Goal: Information Seeking & Learning: Learn about a topic

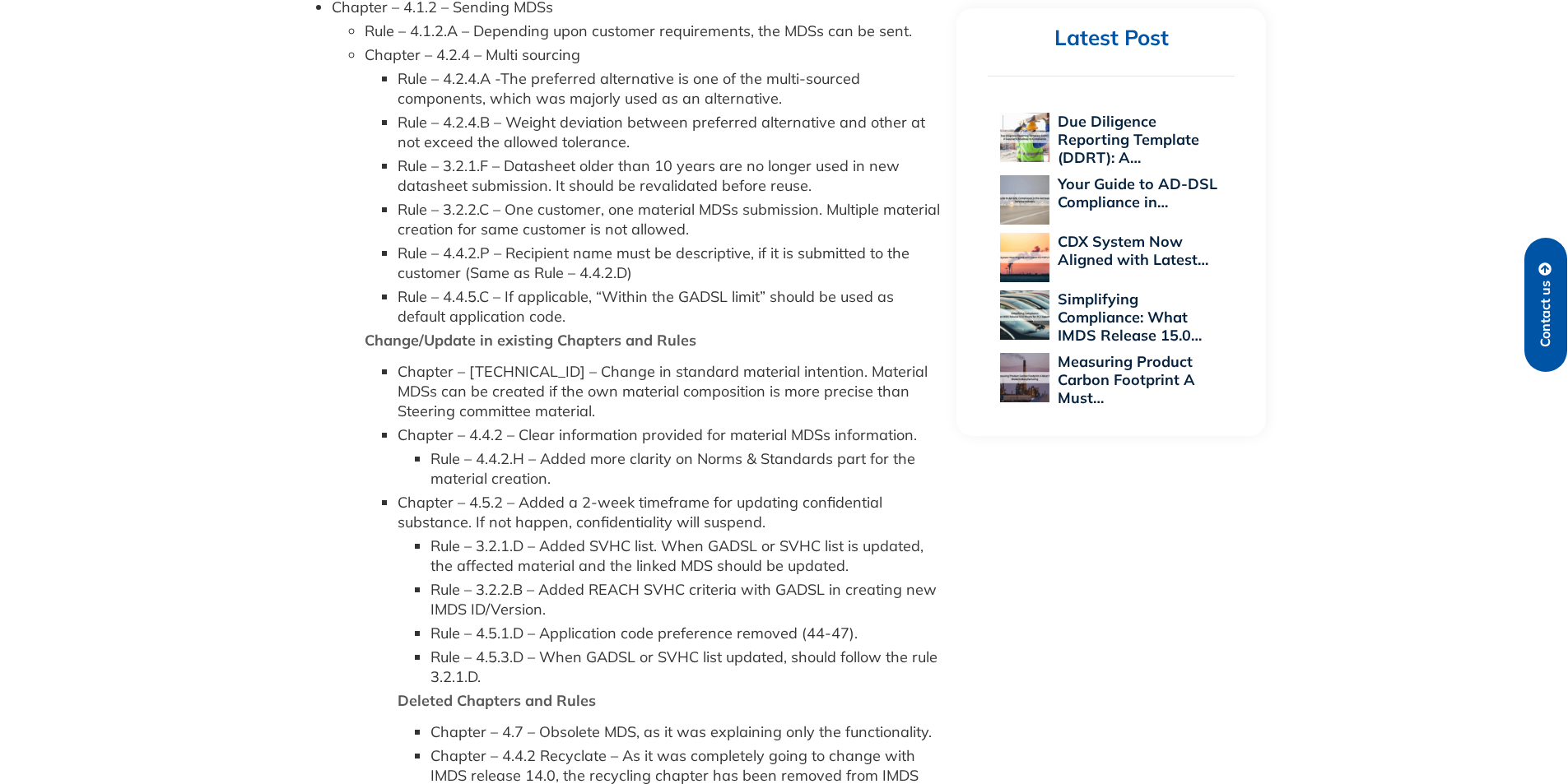
scroll to position [1152, 0]
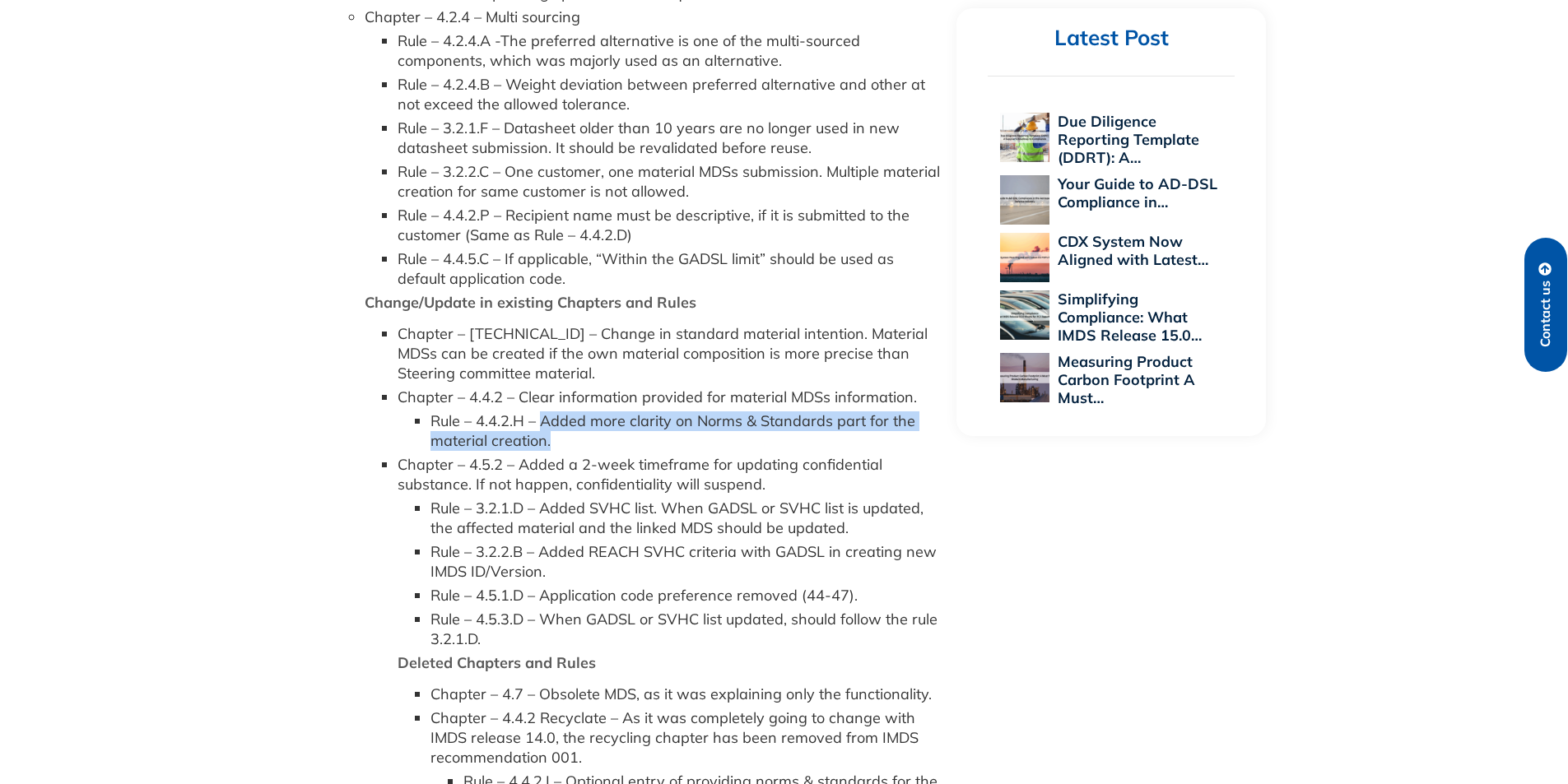
drag, startPoint x: 538, startPoint y: 421, endPoint x: 597, endPoint y: 439, distance: 61.7
click at [597, 439] on li "Rule – 4.4.2.H – Added more clarity on Norms & Standards part for the material …" at bounding box center [684, 431] width 510 height 39
copy li "Added more clarity on Norms & Standards part for the material creation."
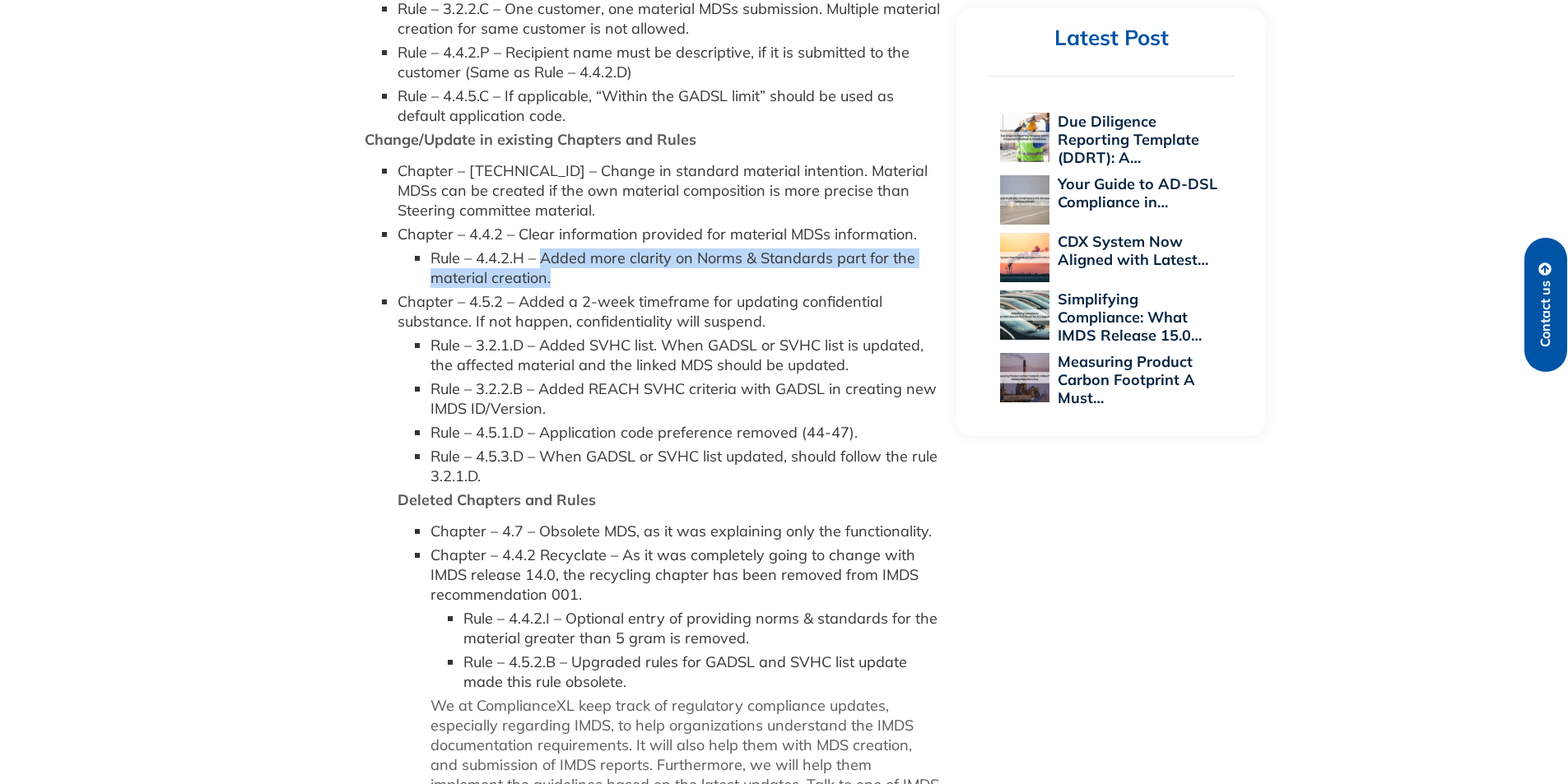
scroll to position [1316, 0]
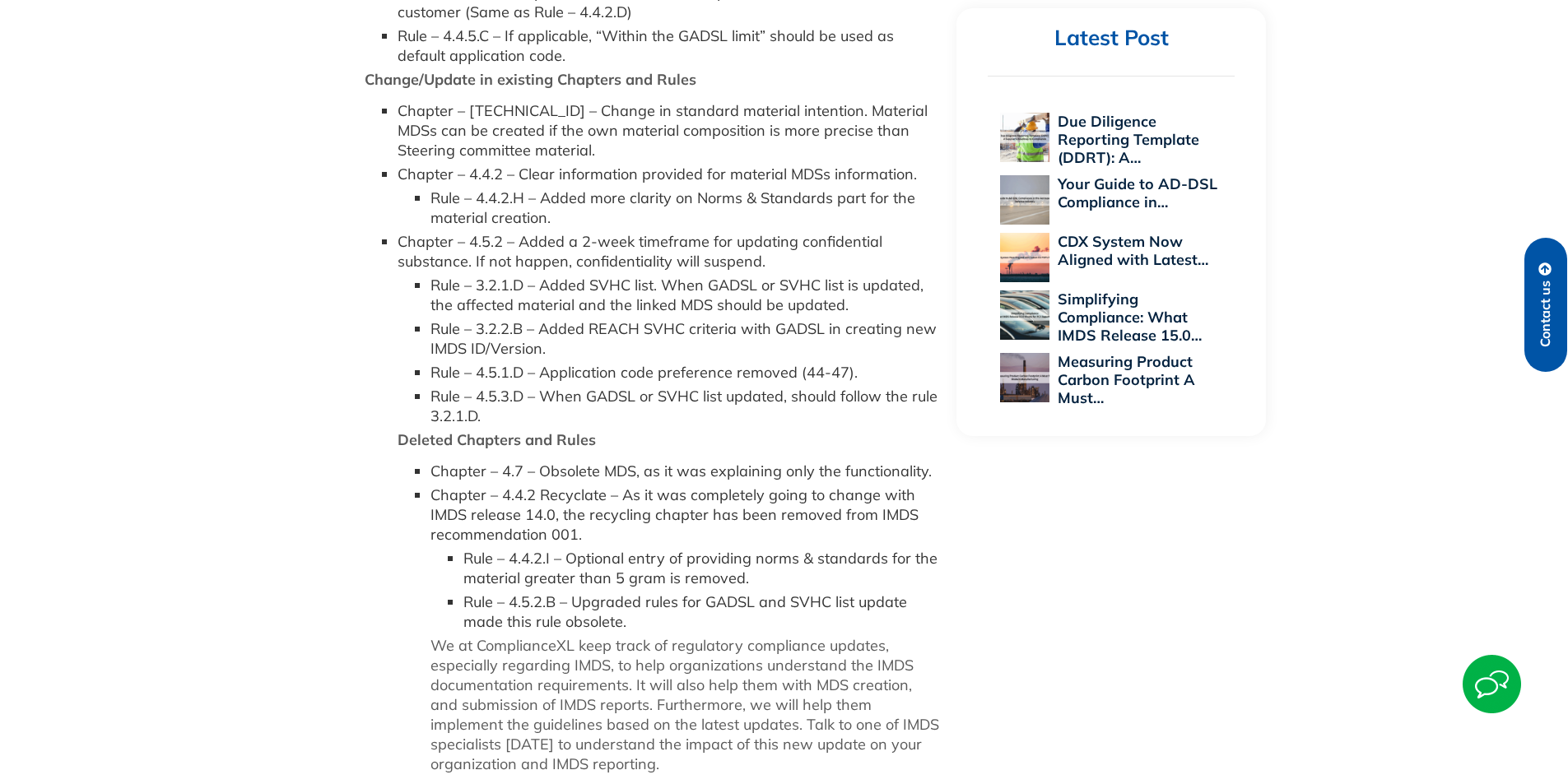
scroll to position [1367, 0]
